Goal: Navigation & Orientation: Find specific page/section

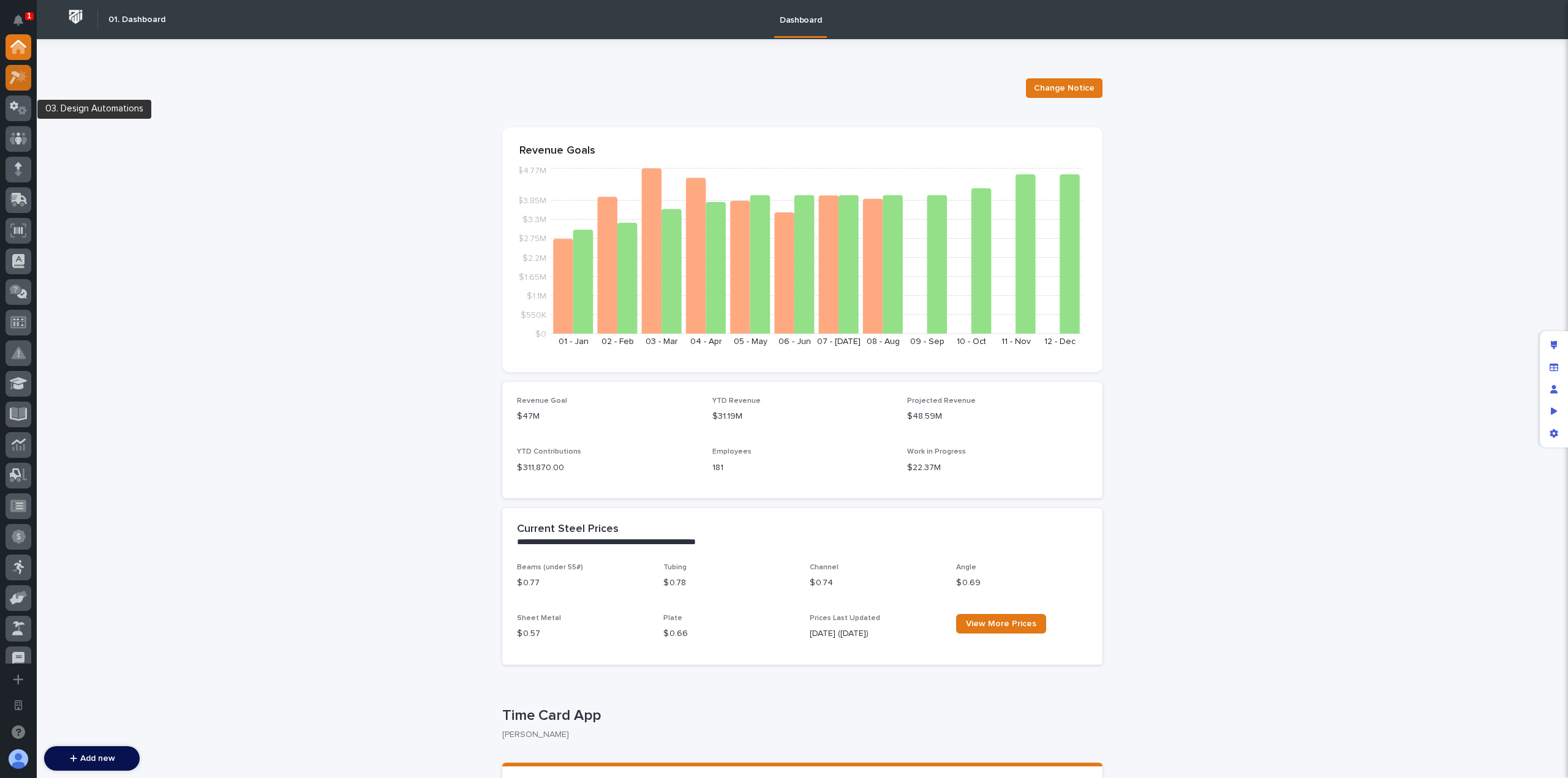
click at [26, 80] on icon at bounding box center [18, 77] width 18 height 14
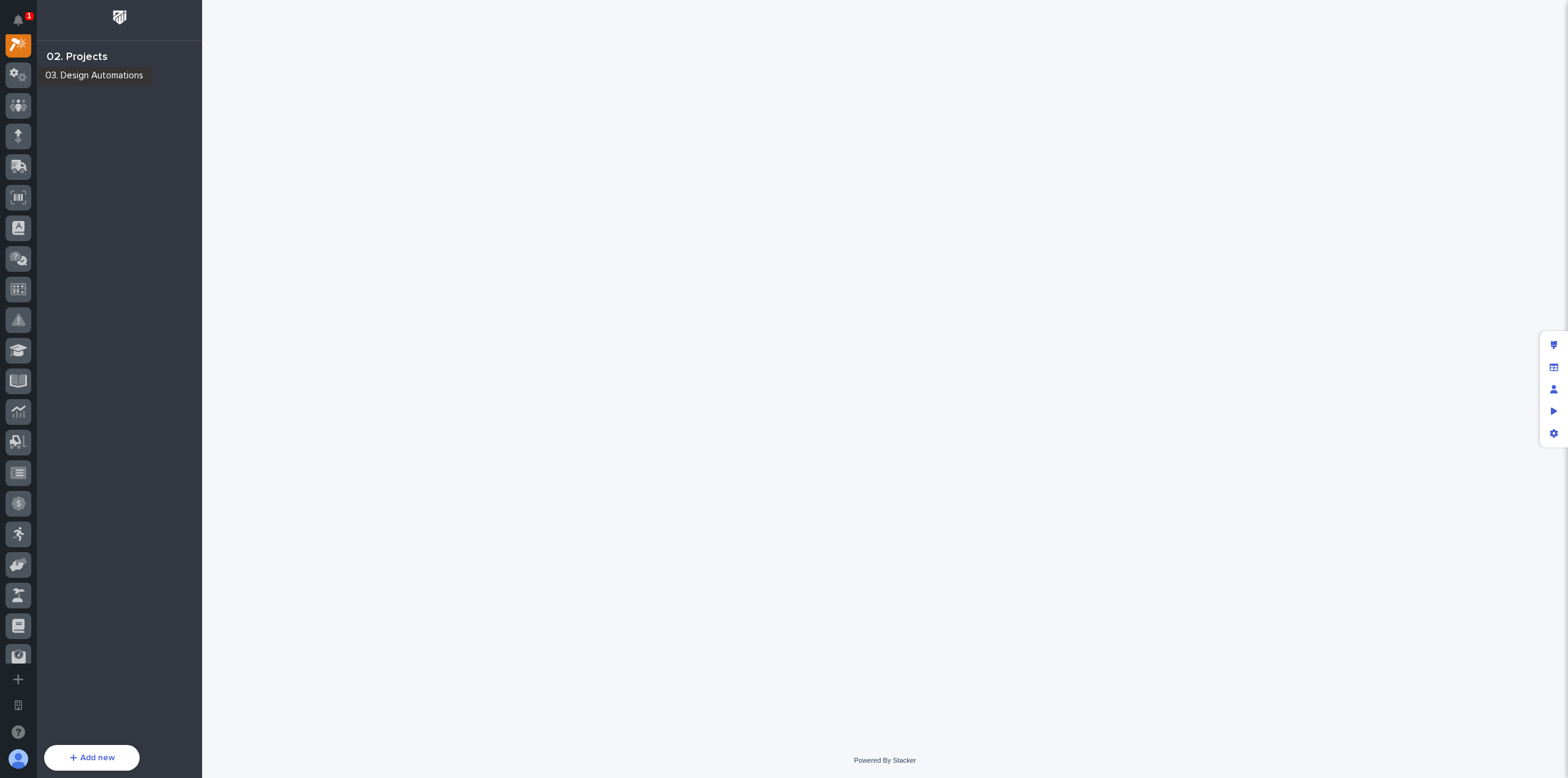
scroll to position [31, 0]
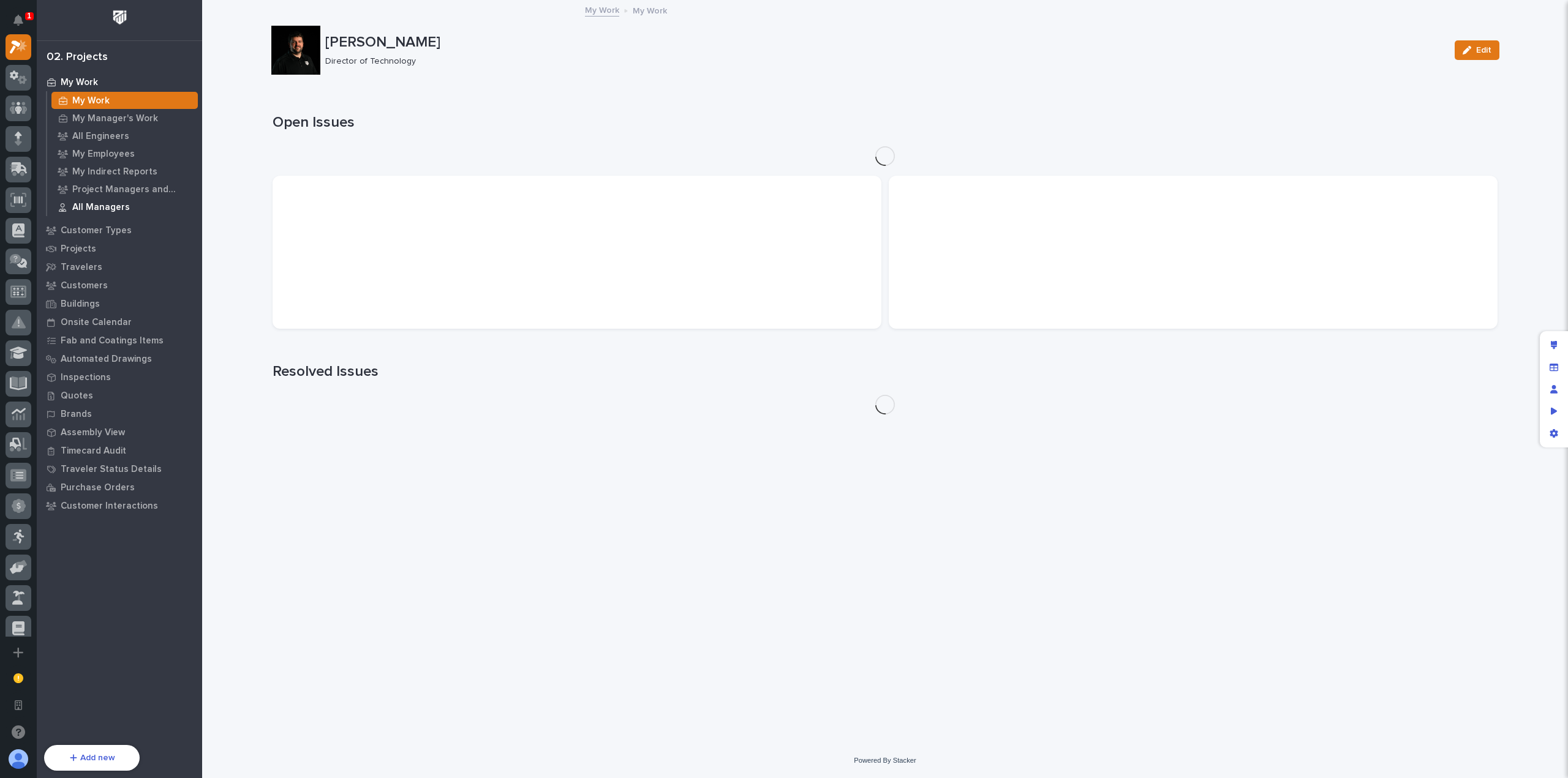
click at [124, 204] on p "All Managers" at bounding box center [101, 208] width 58 height 11
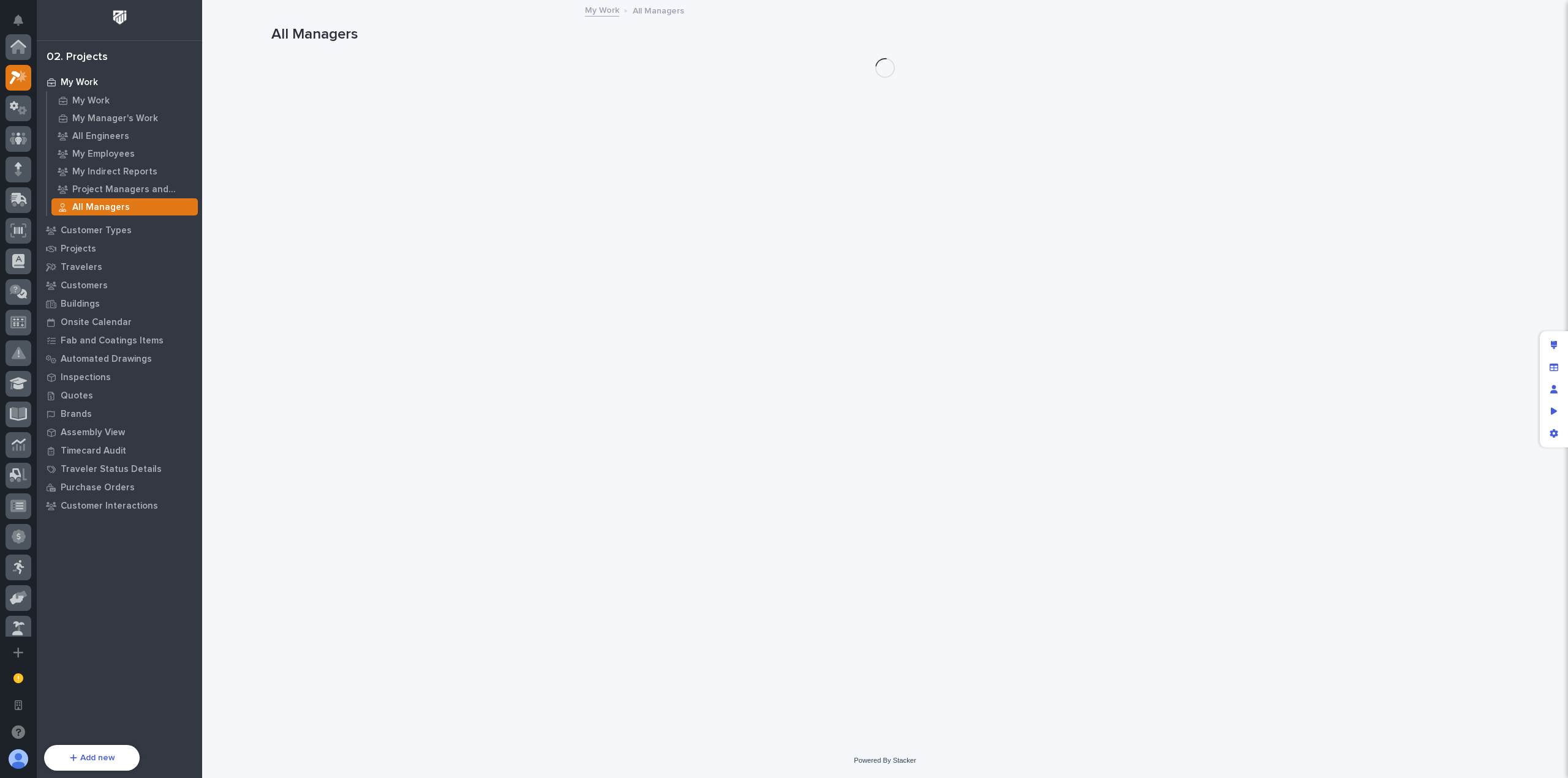
scroll to position [31, 0]
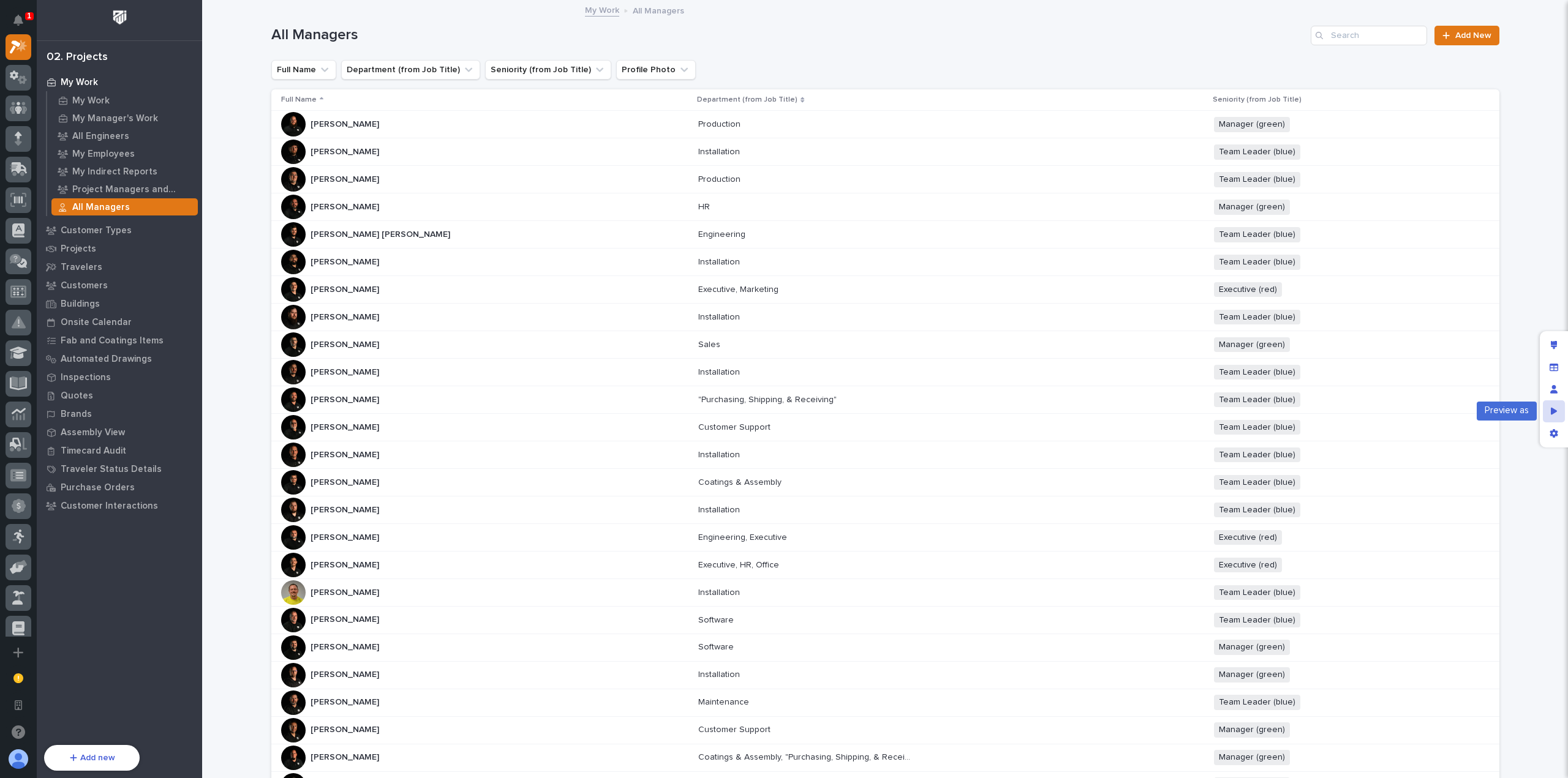
click at [1551, 405] on div "Preview as" at bounding box center [1554, 411] width 22 height 22
